Goal: Task Accomplishment & Management: Manage account settings

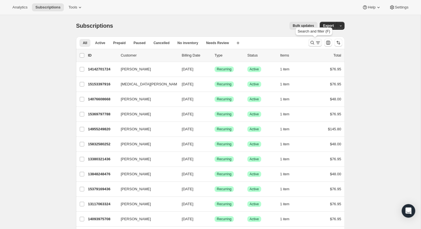
click at [312, 42] on icon "Search and filter results" at bounding box center [312, 43] width 6 height 6
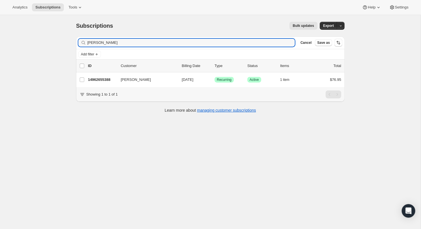
type input "[PERSON_NAME]"
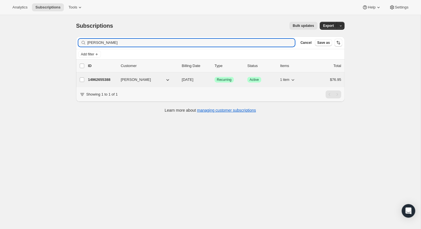
drag, startPoint x: 191, startPoint y: 33, endPoint x: 106, endPoint y: 79, distance: 97.0
click at [106, 79] on p "14962655388" at bounding box center [102, 80] width 28 height 6
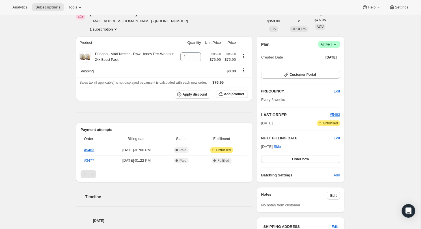
scroll to position [30, 0]
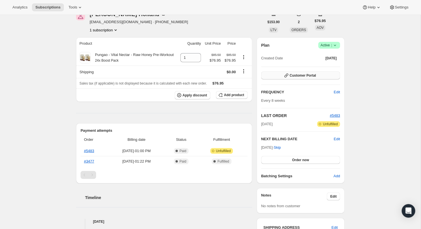
click at [306, 77] on span "Customer Portal" at bounding box center [302, 75] width 26 height 5
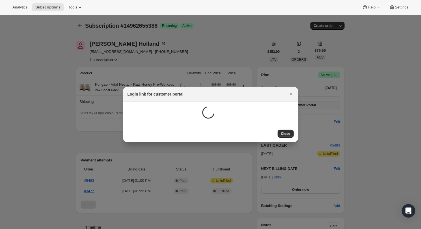
scroll to position [29, 0]
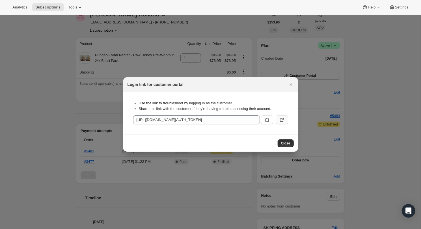
click at [280, 122] on icon ":rcb:" at bounding box center [282, 120] width 6 height 6
